Goal: Task Accomplishment & Management: Manage account settings

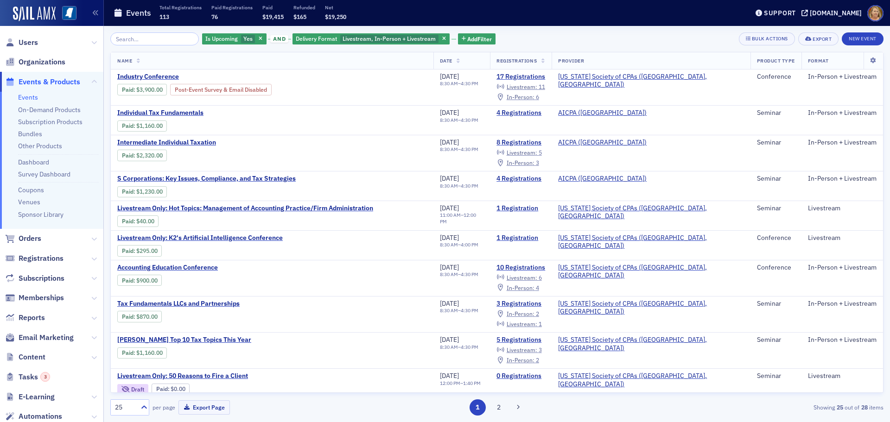
scroll to position [232, 0]
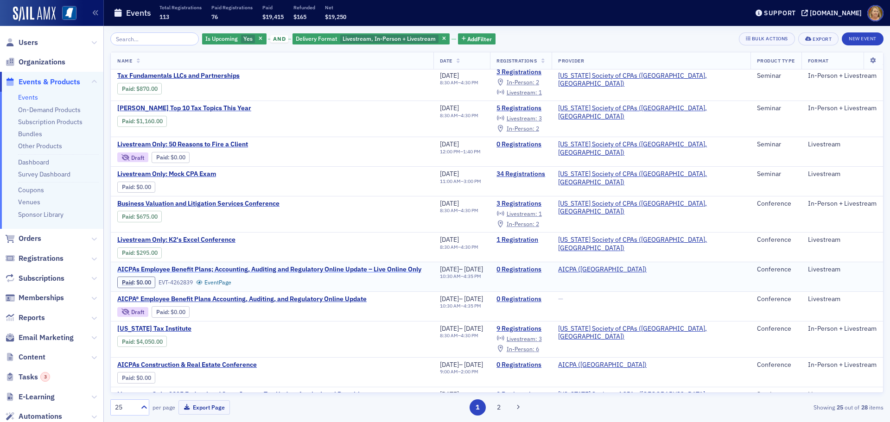
click at [295, 268] on span "AICPAs Employee Benefit Plans; Accounting, Auditing and Regulatory Online Updat…" at bounding box center [269, 270] width 304 height 8
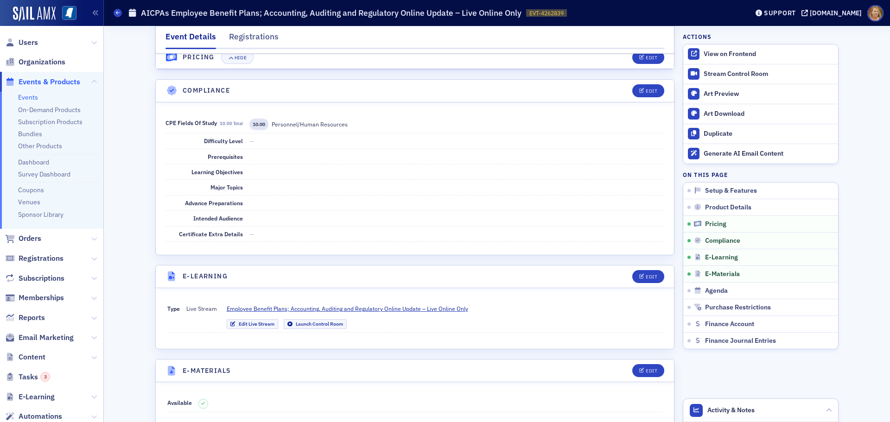
scroll to position [1066, 0]
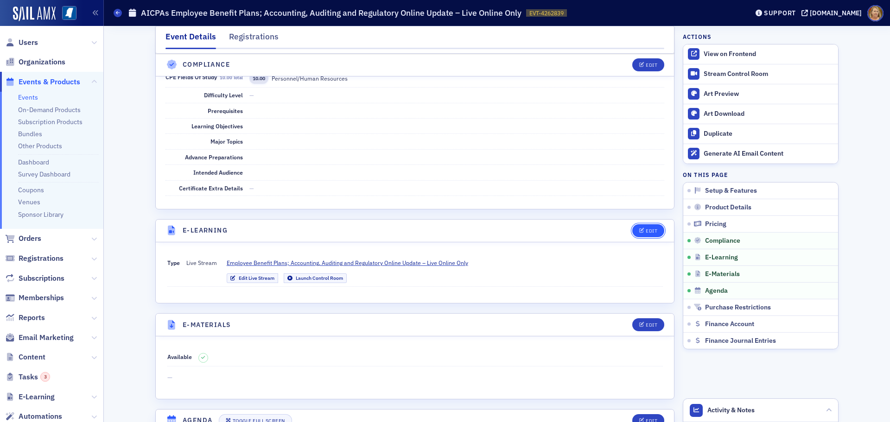
click at [642, 228] on button "Edit" at bounding box center [648, 230] width 32 height 13
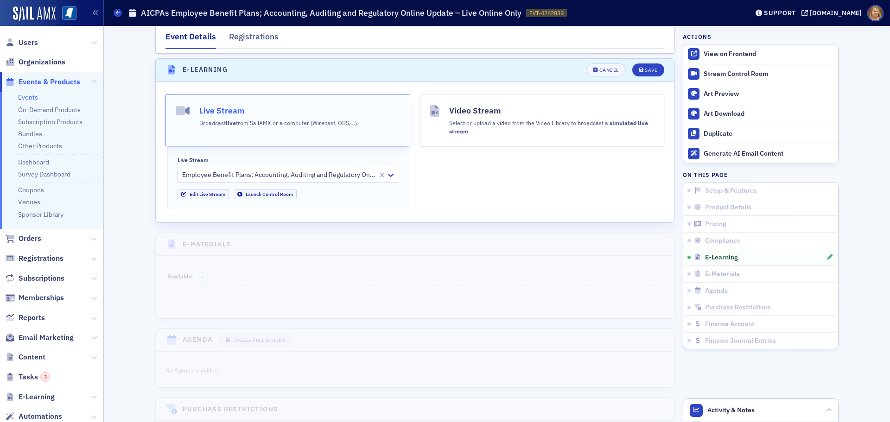
scroll to position [1232, 0]
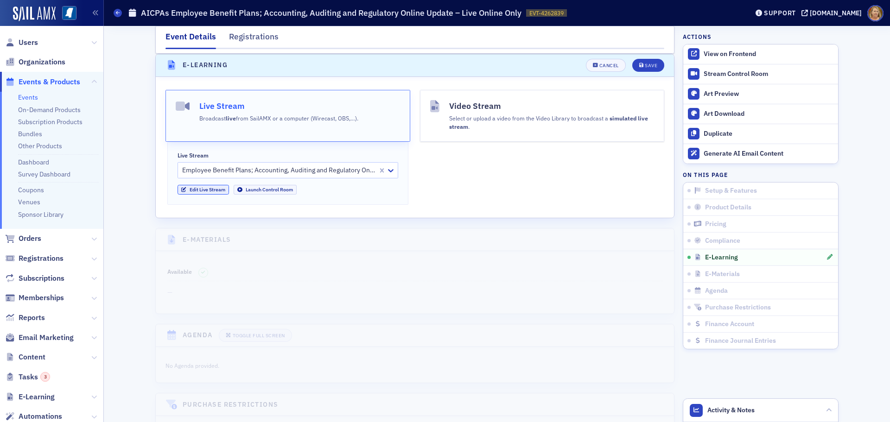
click at [217, 189] on link "Edit Live Stream" at bounding box center [203, 190] width 51 height 10
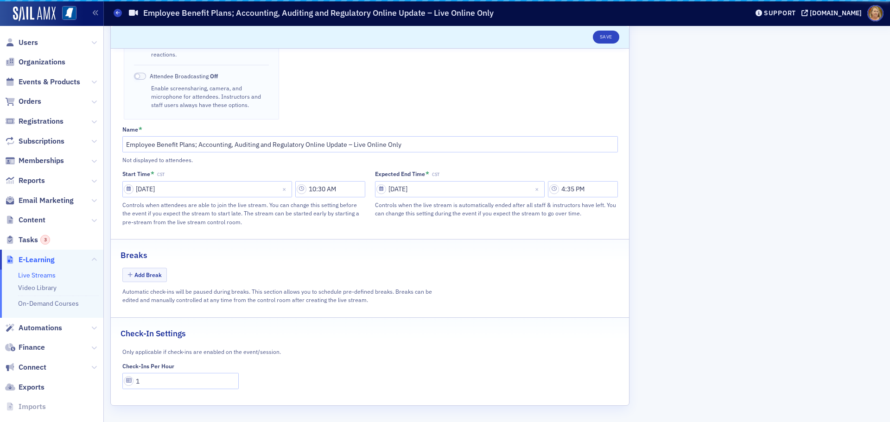
scroll to position [361, 0]
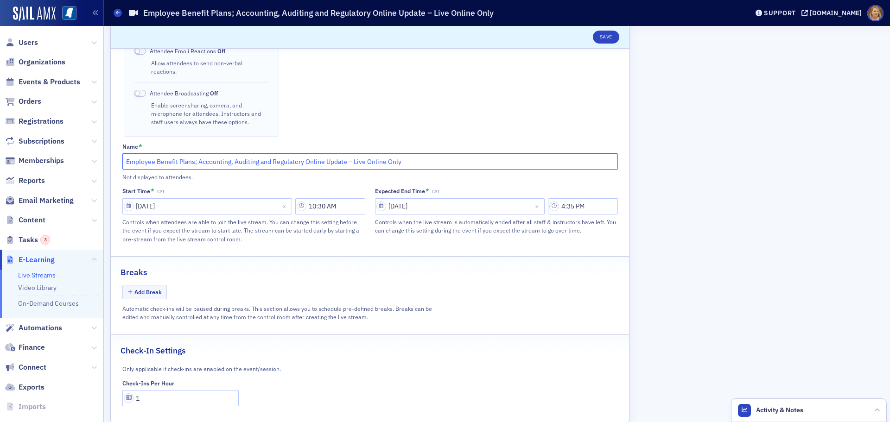
drag, startPoint x: 417, startPoint y: 146, endPoint x: 102, endPoint y: 149, distance: 314.8
click at [110, 149] on section "Save Sail Stream Stream from SailAMX. Instructors can present directly from the…" at bounding box center [369, 62] width 519 height 722
select select "11"
select select "2025"
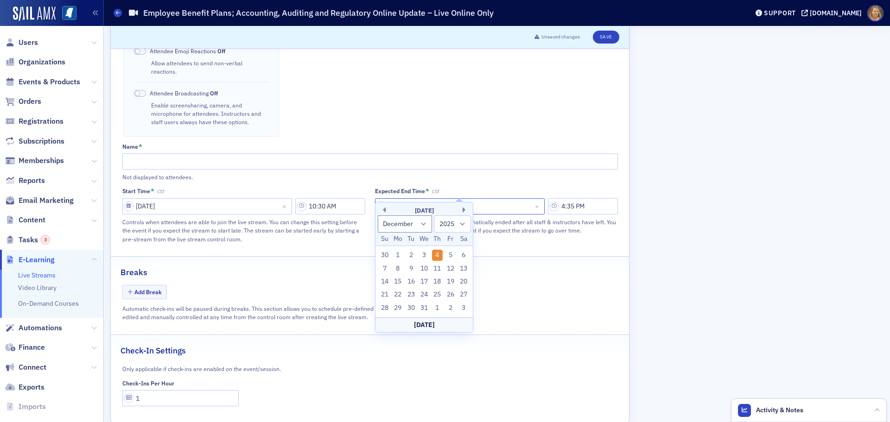
drag, startPoint x: 440, startPoint y: 188, endPoint x: 388, endPoint y: 188, distance: 52.4
click at [388, 198] on input "12/04/2025" at bounding box center [460, 206] width 170 height 16
select select "11"
select select "2025"
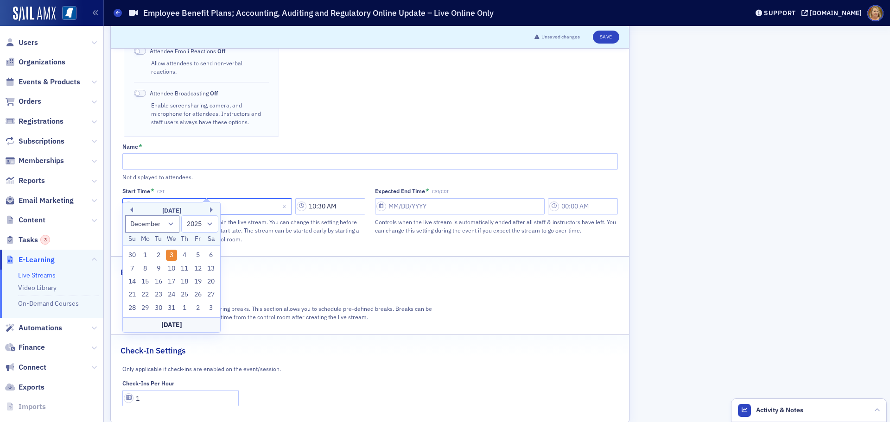
drag, startPoint x: 191, startPoint y: 188, endPoint x: 129, endPoint y: 188, distance: 61.7
click at [129, 198] on input "12/03/2025" at bounding box center [207, 206] width 170 height 16
click at [308, 257] on div "Breaks" at bounding box center [370, 268] width 499 height 22
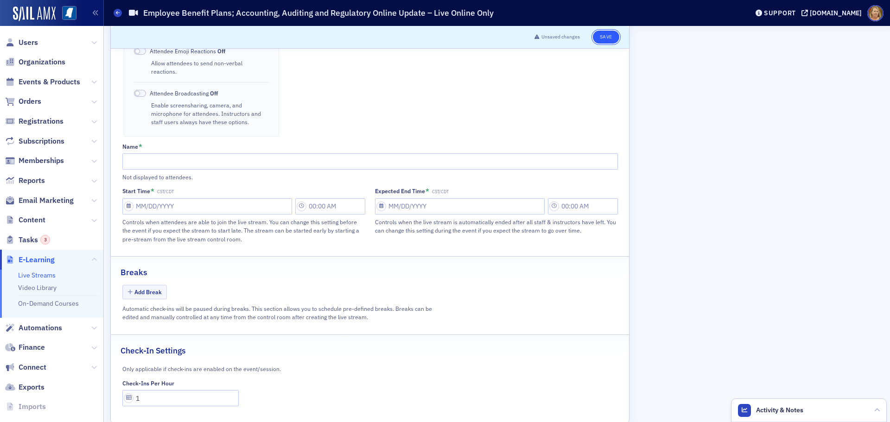
click at [600, 37] on button "Save" at bounding box center [606, 37] width 26 height 13
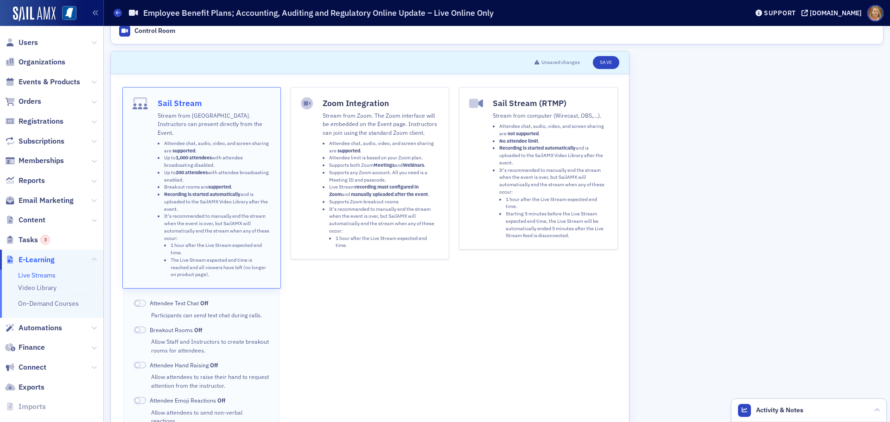
scroll to position [0, 0]
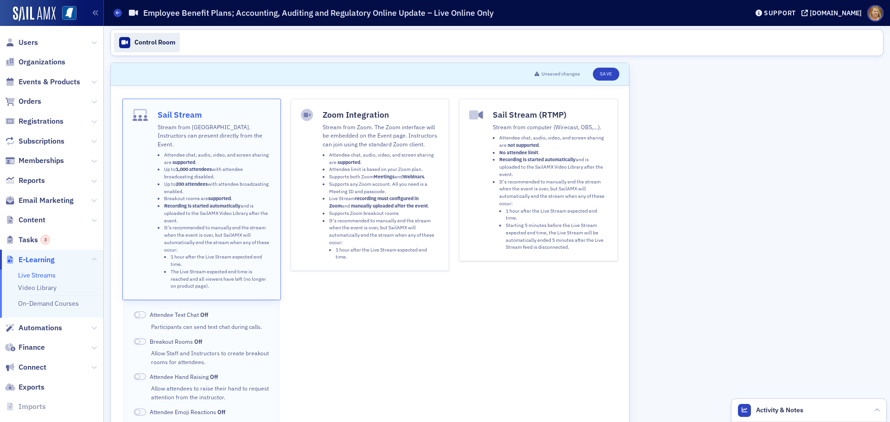
click at [169, 45] on div "Control Room" at bounding box center [154, 42] width 41 height 8
click at [116, 14] on icon at bounding box center [118, 13] width 4 height 4
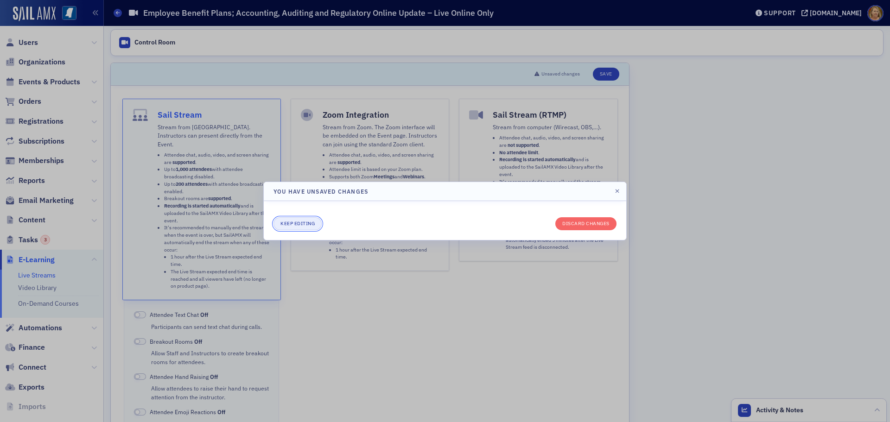
click at [314, 223] on button "Keep editing" at bounding box center [298, 223] width 48 height 13
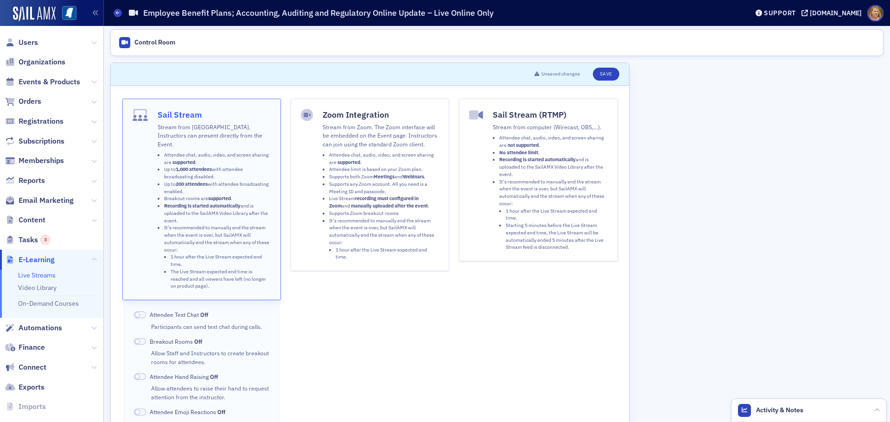
click at [276, 217] on button "Sail Stream Stream from SailAMX. Instructors can present directly from the Even…" at bounding box center [201, 200] width 159 height 202
click at [254, 94] on fieldset "Sail Stream Stream from SailAMX. Instructors can present directly from the Even…" at bounding box center [370, 350] width 518 height 522
click at [315, 298] on div "Zoom Integration Stream from Zoom. The Zoom interface will be embedded on the E…" at bounding box center [370, 298] width 159 height 399
click at [608, 71] on button "Save" at bounding box center [606, 74] width 26 height 13
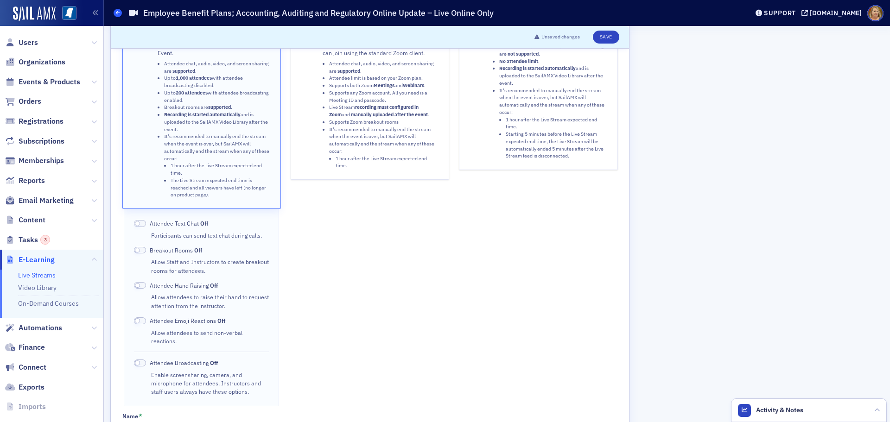
click at [119, 11] on icon at bounding box center [118, 13] width 4 height 4
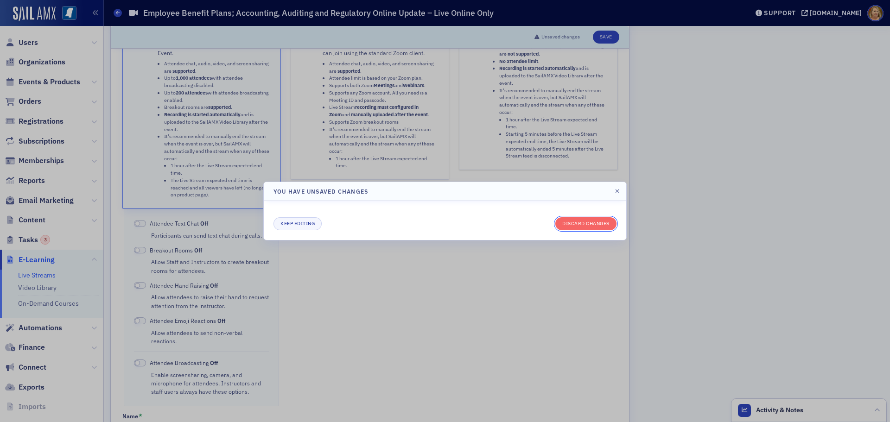
click at [597, 224] on button "Discard changes" at bounding box center [585, 223] width 61 height 13
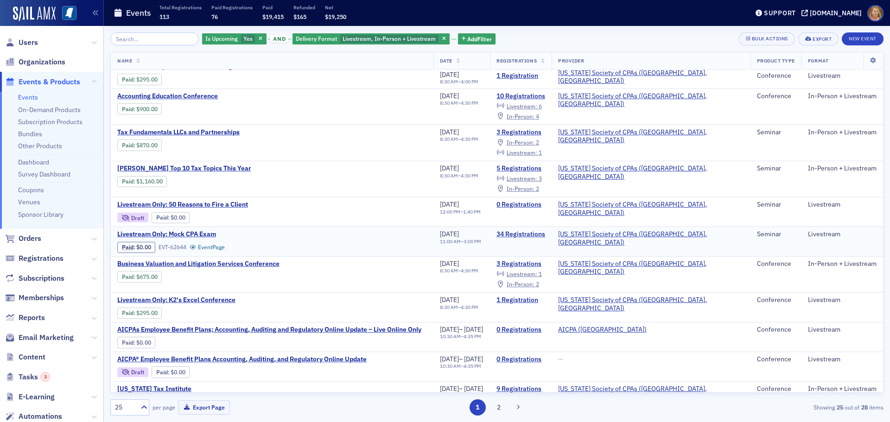
scroll to position [185, 0]
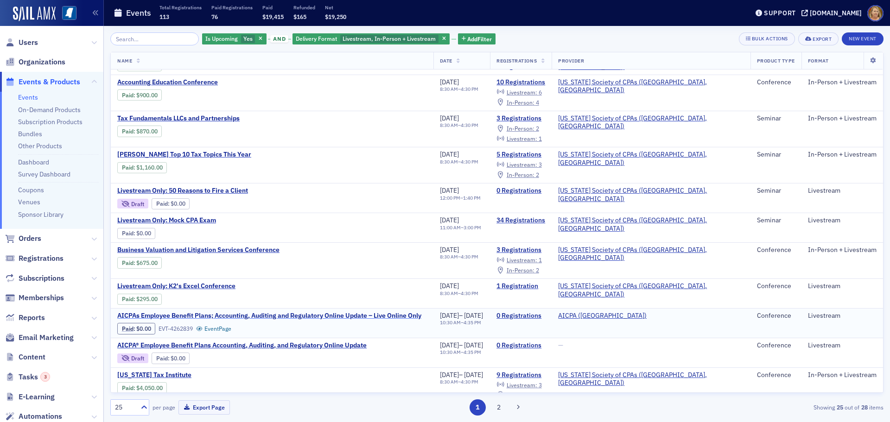
click at [320, 314] on span "AICPAs Employee Benefit Plans; Accounting, Auditing and Regulatory Online Updat…" at bounding box center [269, 316] width 304 height 8
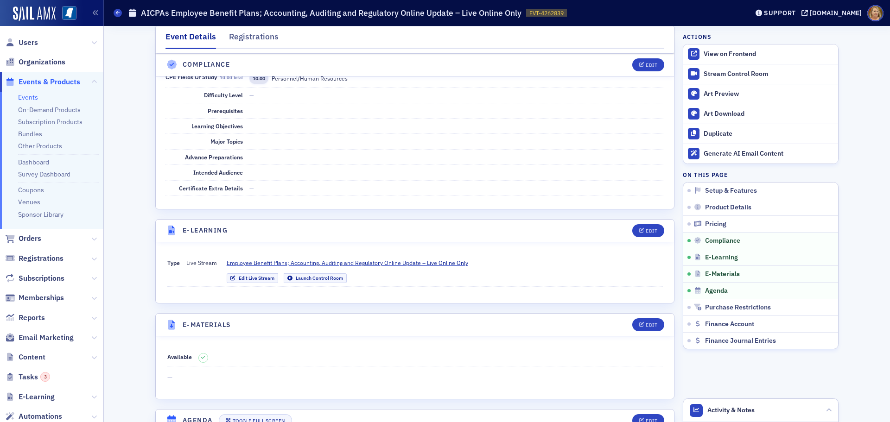
scroll to position [1113, 0]
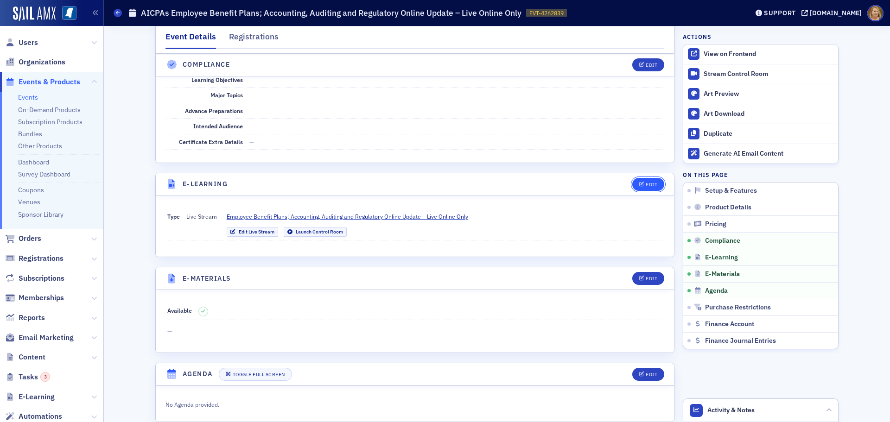
click at [640, 185] on icon "button" at bounding box center [642, 184] width 6 height 5
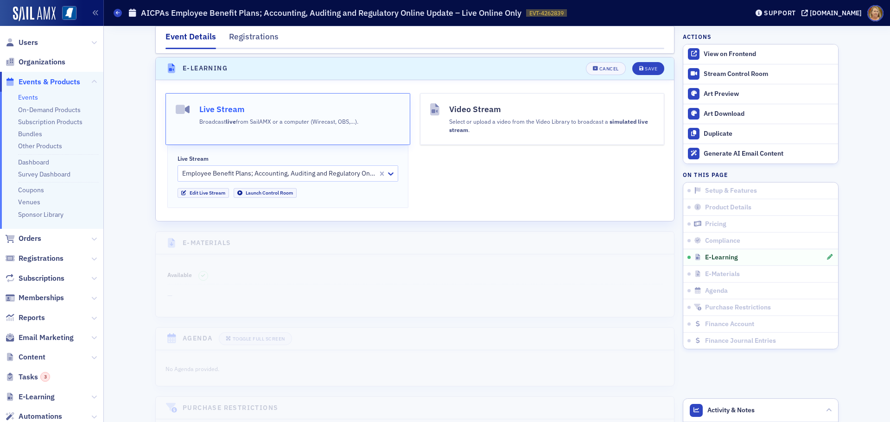
scroll to position [1232, 0]
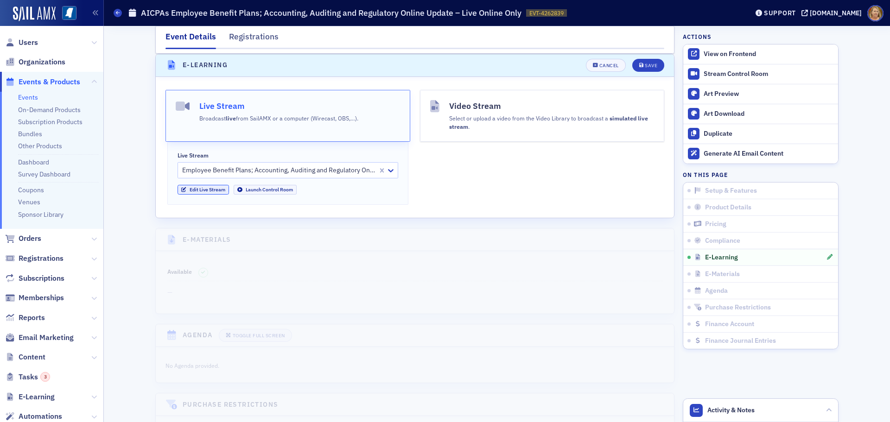
click at [214, 188] on link "Edit Live Stream" at bounding box center [203, 190] width 51 height 10
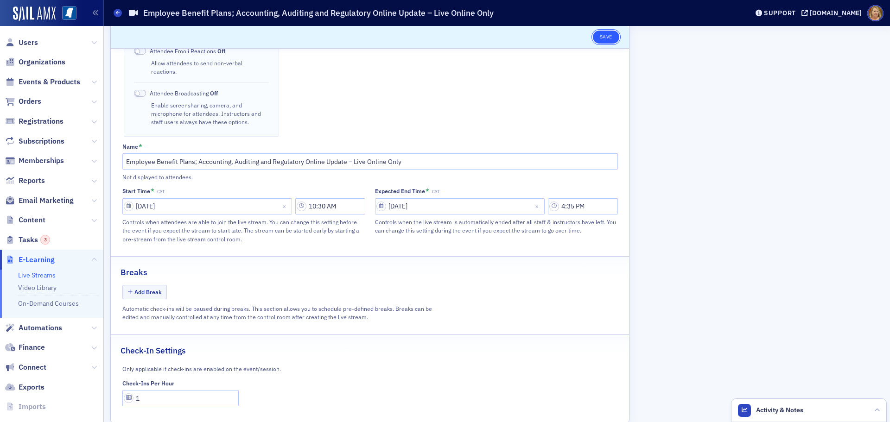
click at [604, 37] on button "Save" at bounding box center [606, 37] width 26 height 13
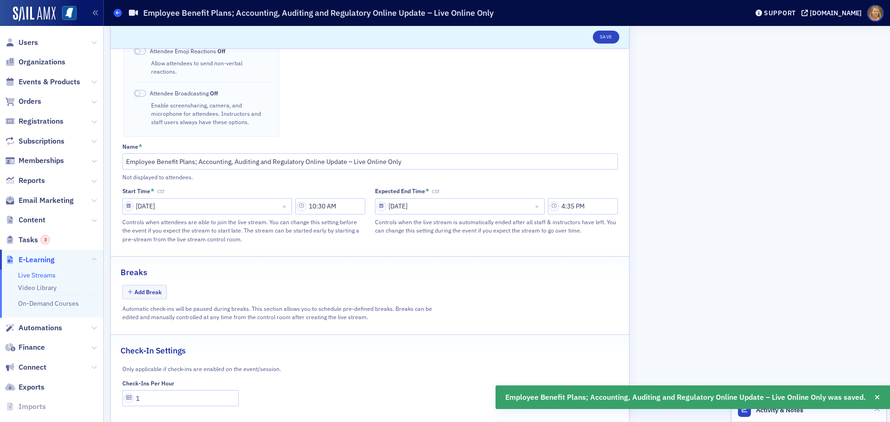
click at [116, 12] on icon at bounding box center [118, 13] width 4 height 4
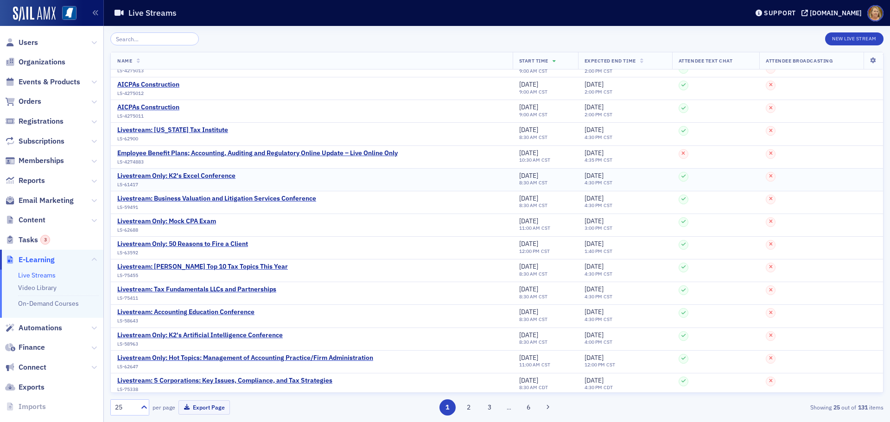
scroll to position [246, 0]
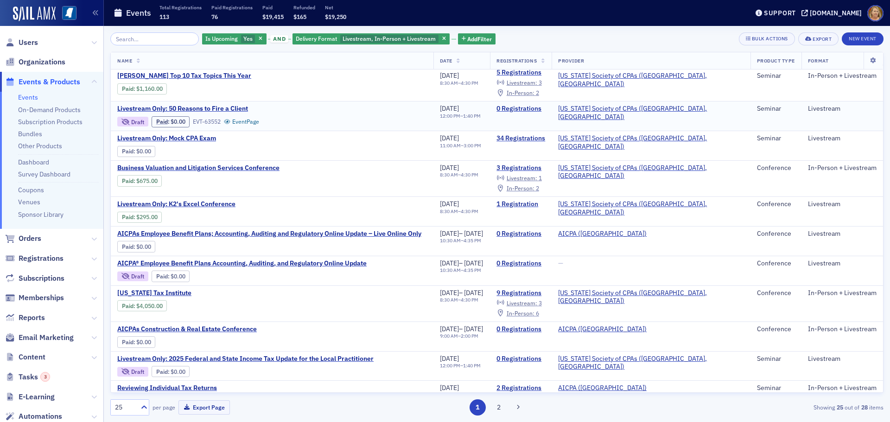
scroll to position [278, 0]
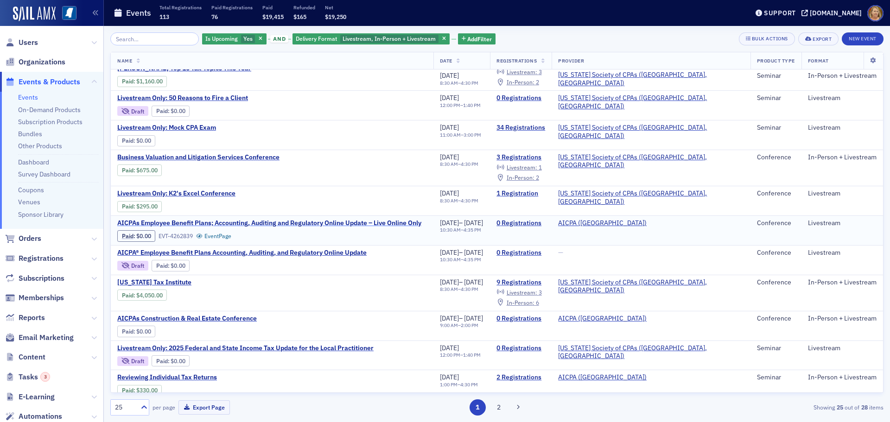
click at [367, 222] on span "AICPAs Employee Benefit Plans; Accounting, Auditing and Regulatory Online Updat…" at bounding box center [269, 223] width 304 height 8
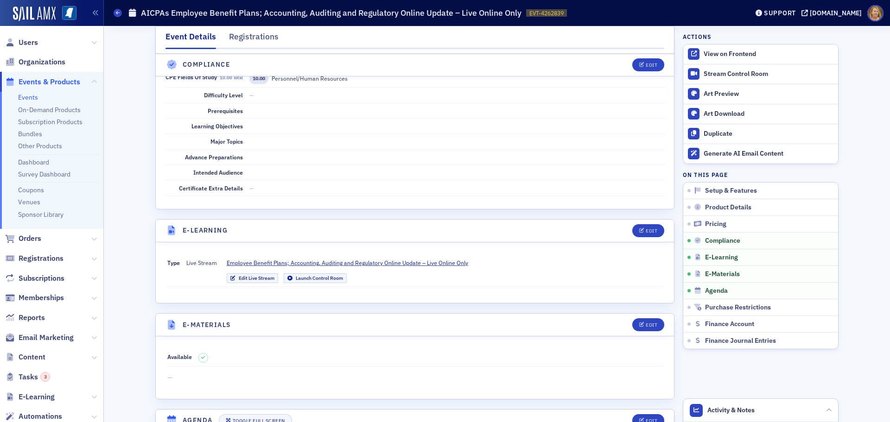
scroll to position [1113, 0]
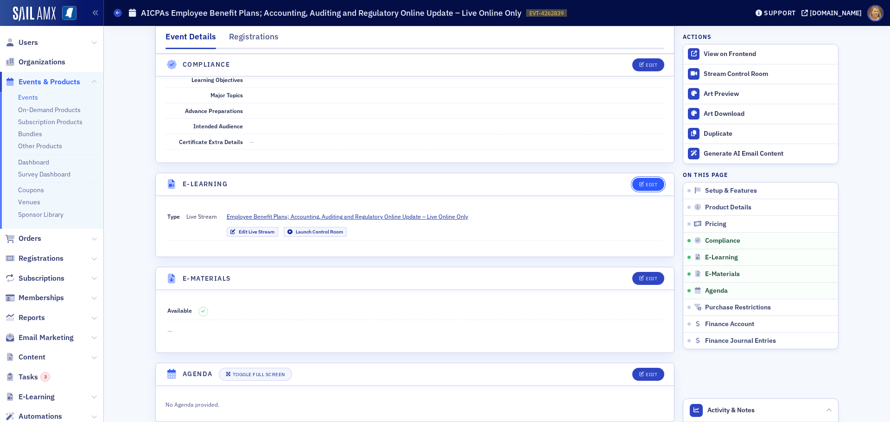
click at [646, 182] on div "Edit" at bounding box center [652, 184] width 12 height 5
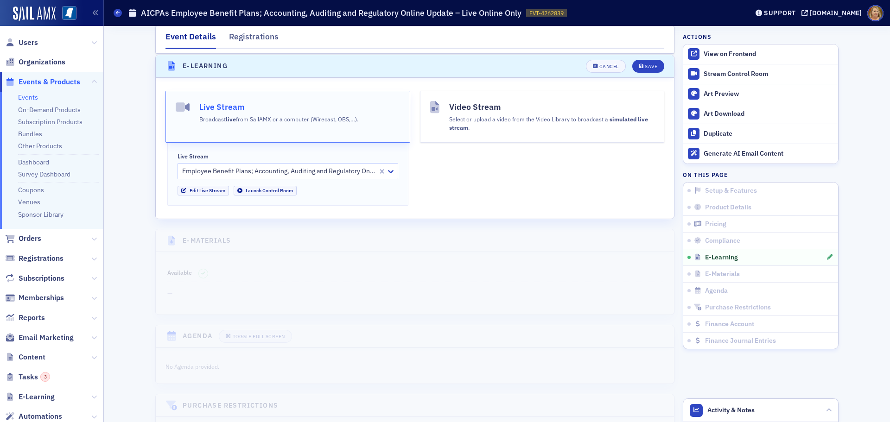
scroll to position [1232, 0]
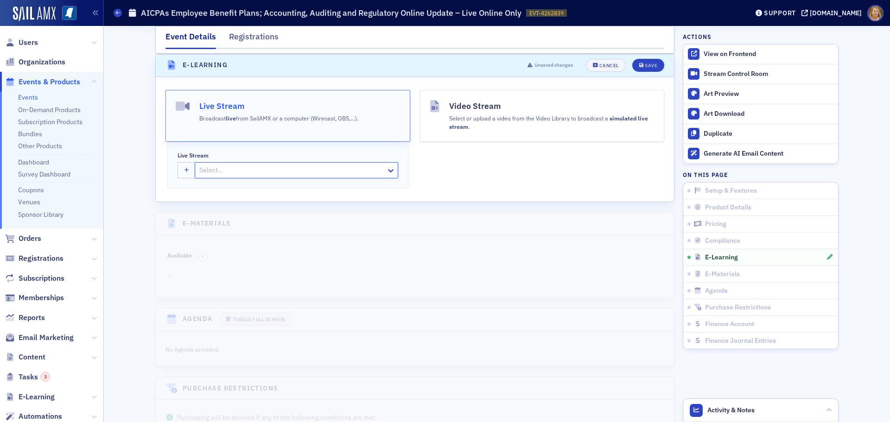
click at [420, 163] on div "Video Stream Select or upload a video from the Video Library to broadcast a sim…" at bounding box center [542, 139] width 245 height 99
click at [645, 64] on div "Save" at bounding box center [651, 65] width 13 height 5
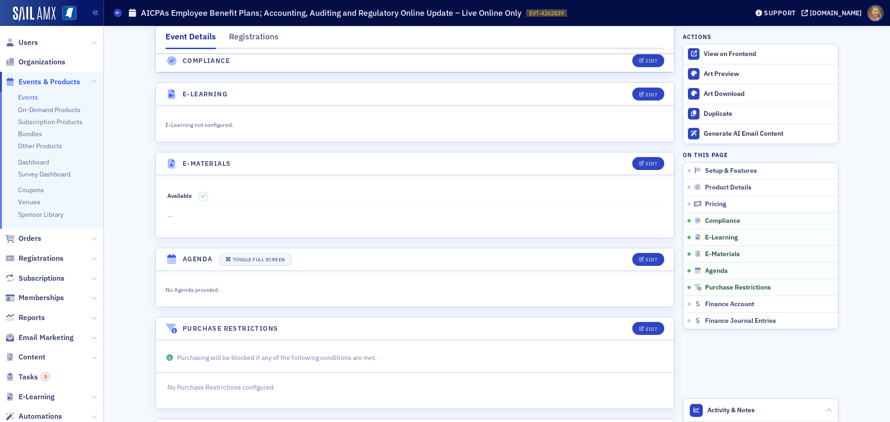
scroll to position [1222, 0]
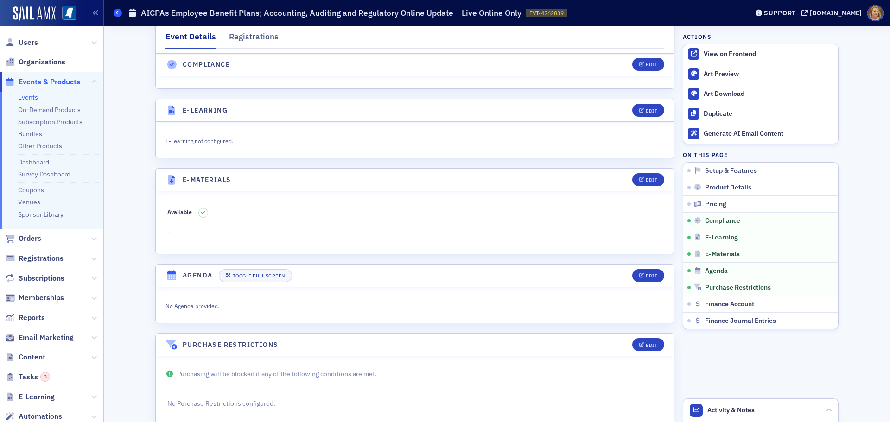
click at [118, 15] on span at bounding box center [118, 13] width 8 height 8
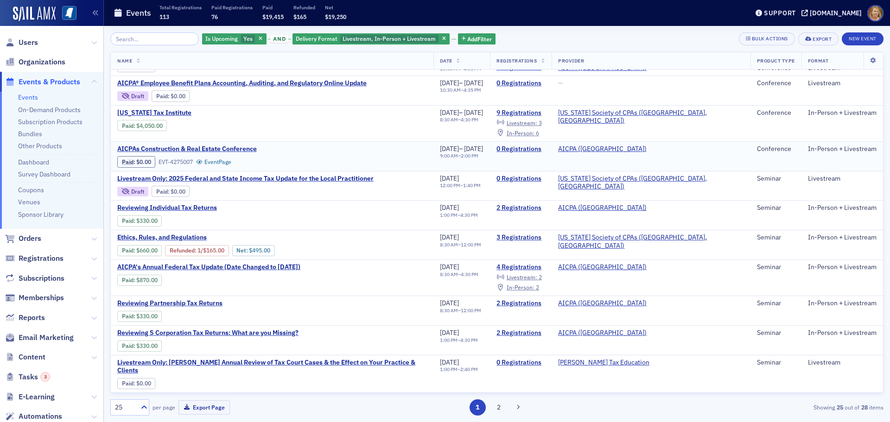
scroll to position [464, 0]
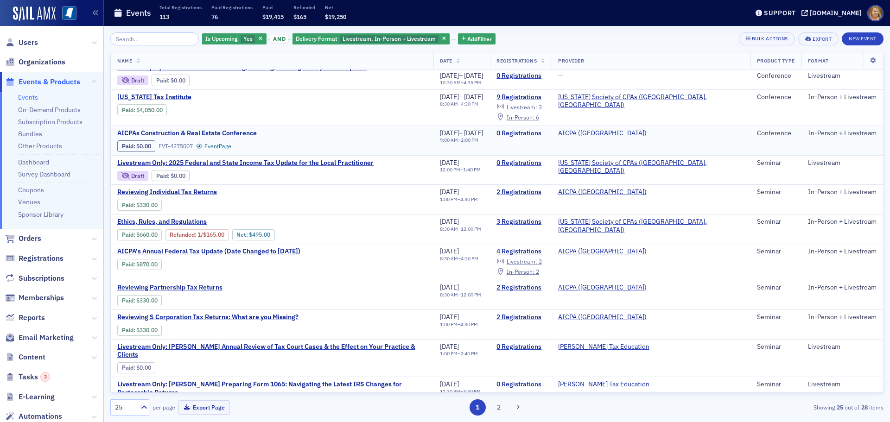
click at [244, 135] on span "AICPAs Construction & Real Estate Conference" at bounding box center [195, 133] width 156 height 8
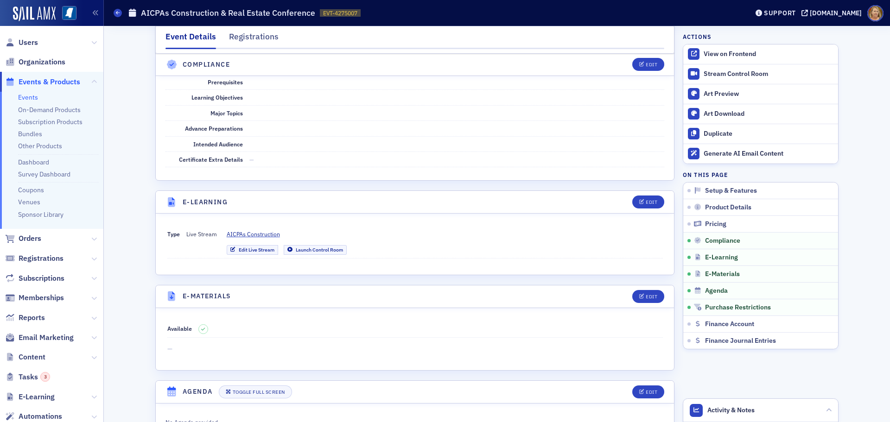
scroll to position [1159, 0]
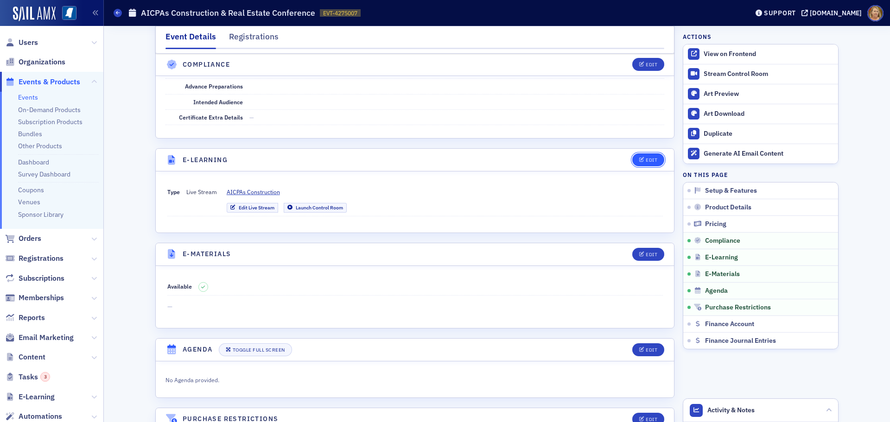
click at [647, 163] on button "Edit" at bounding box center [648, 159] width 32 height 13
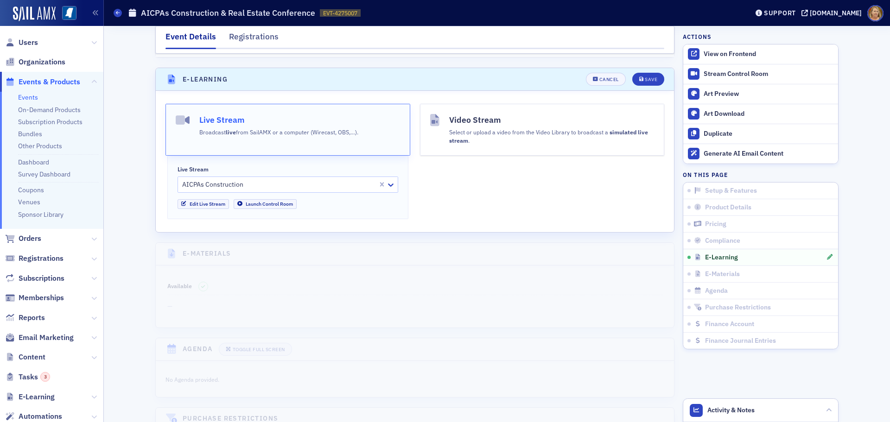
scroll to position [1254, 0]
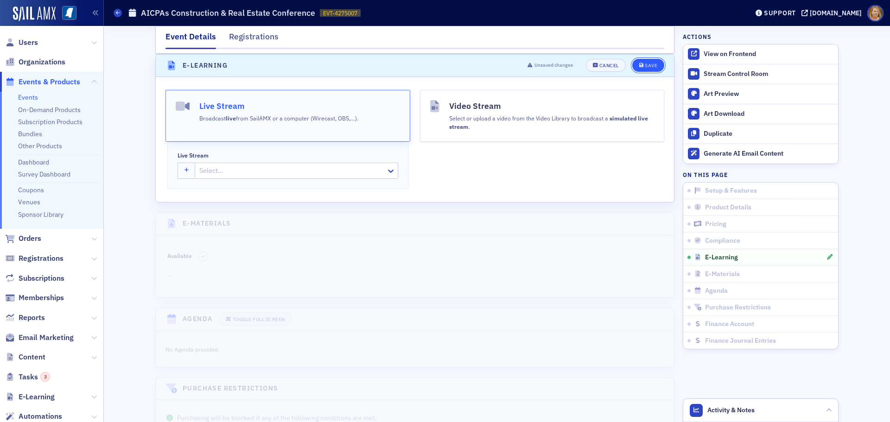
click at [639, 63] on icon "submit" at bounding box center [641, 65] width 5 height 5
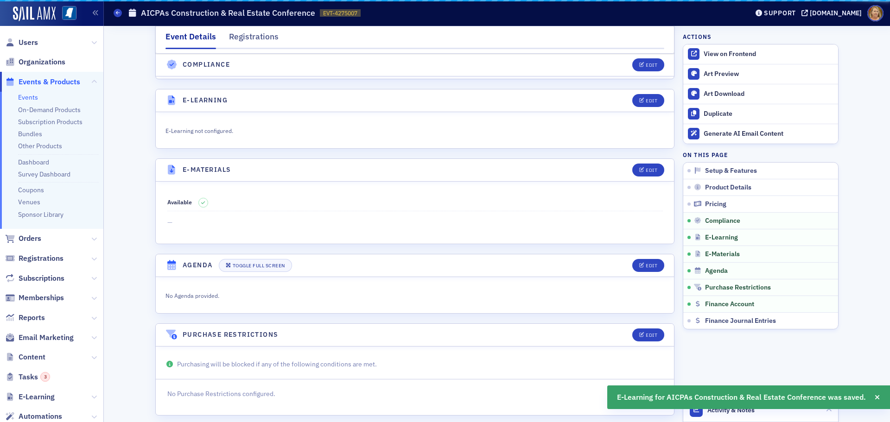
scroll to position [1289, 0]
